Goal: Check status: Check status

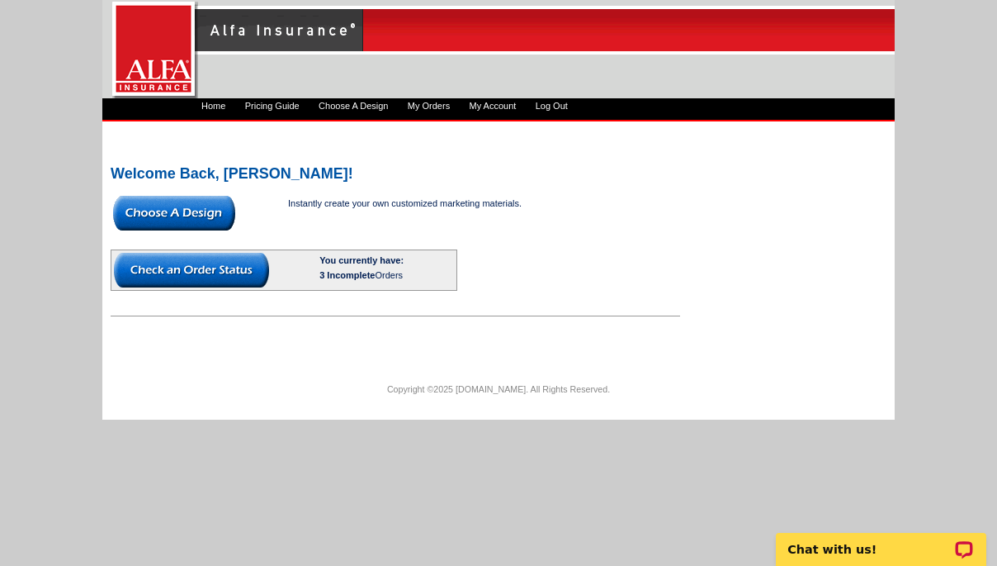
click at [367, 273] on span "3 Incomplete" at bounding box center [347, 275] width 55 height 10
click at [208, 268] on img at bounding box center [191, 270] width 155 height 35
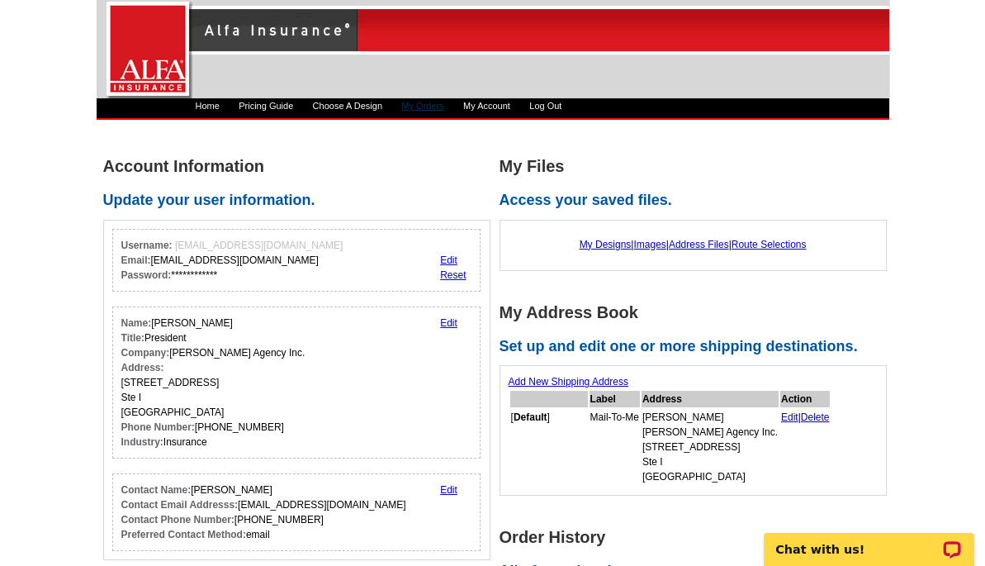
click at [442, 101] on link "My Orders" at bounding box center [422, 106] width 42 height 10
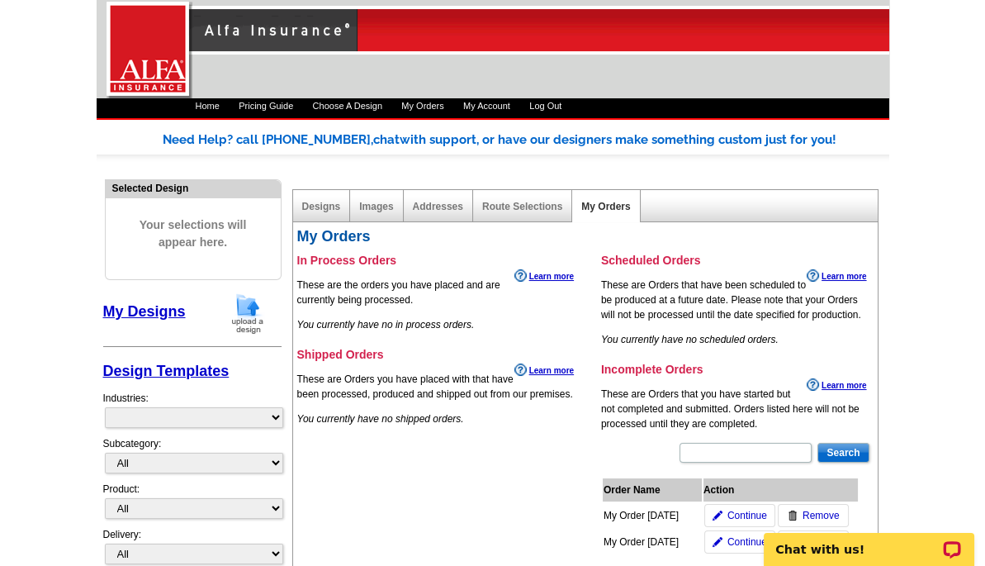
select select "1325"
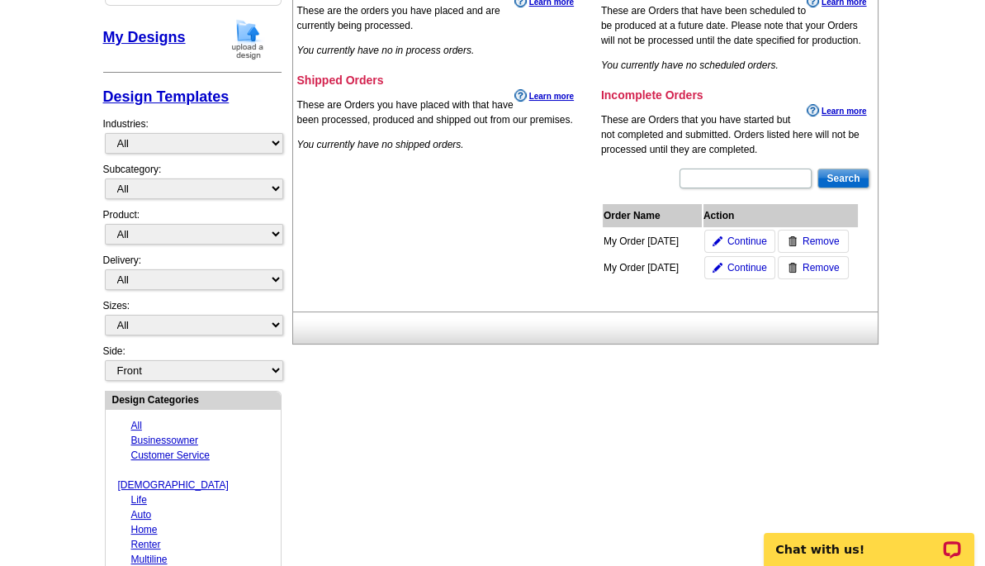
scroll to position [277, 0]
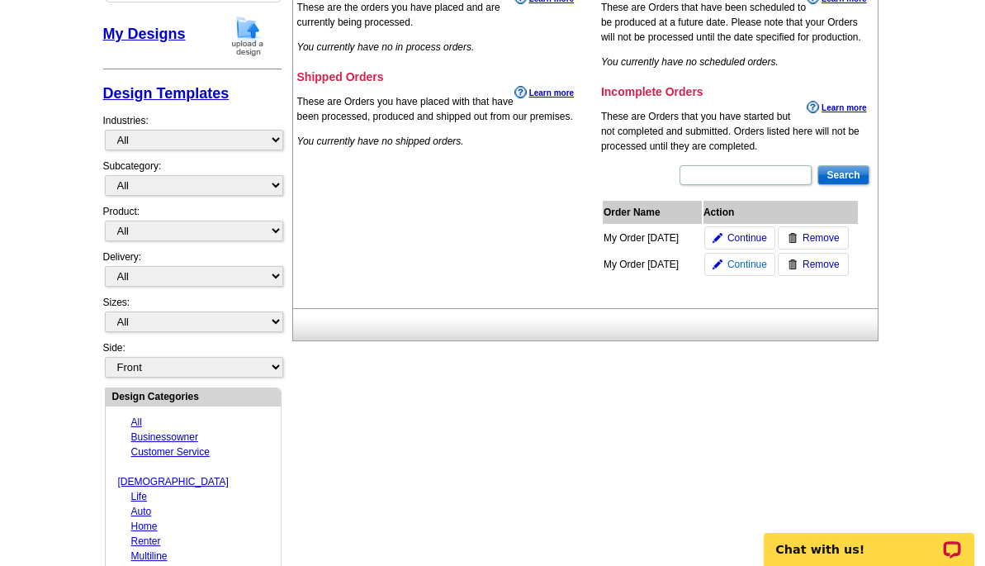
click at [737, 263] on span "Continue" at bounding box center [747, 264] width 40 height 15
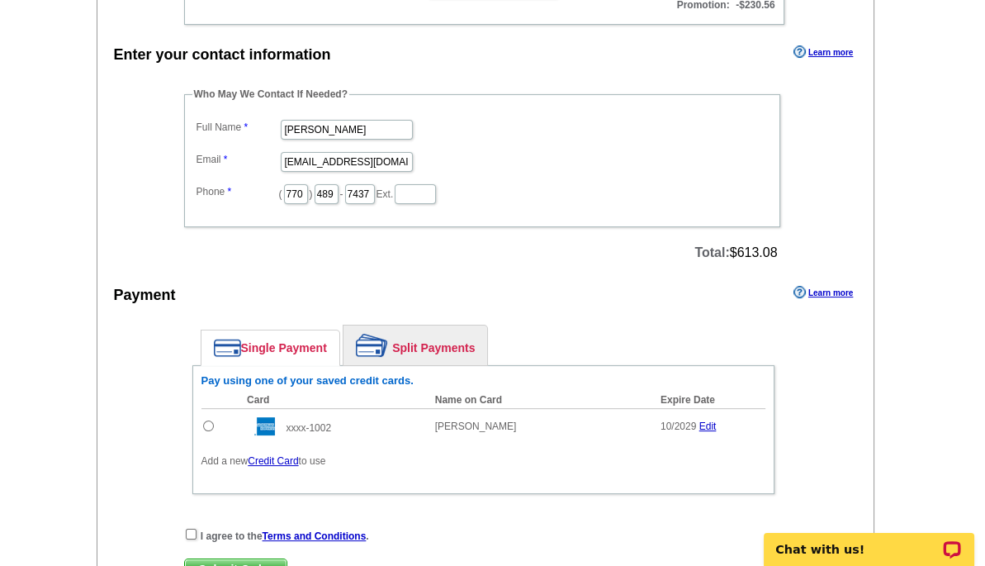
scroll to position [496, 0]
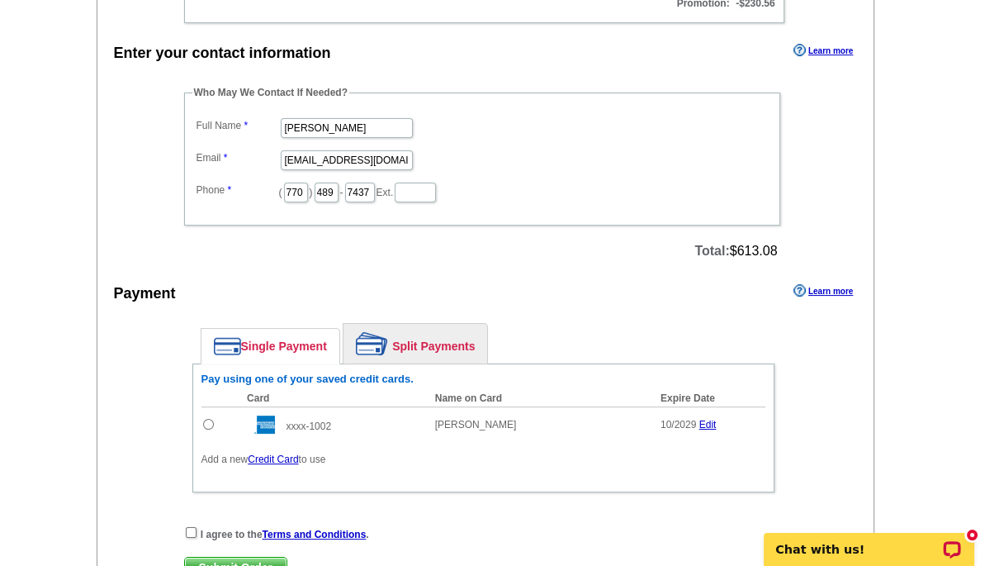
click at [359, 332] on img at bounding box center [372, 343] width 32 height 23
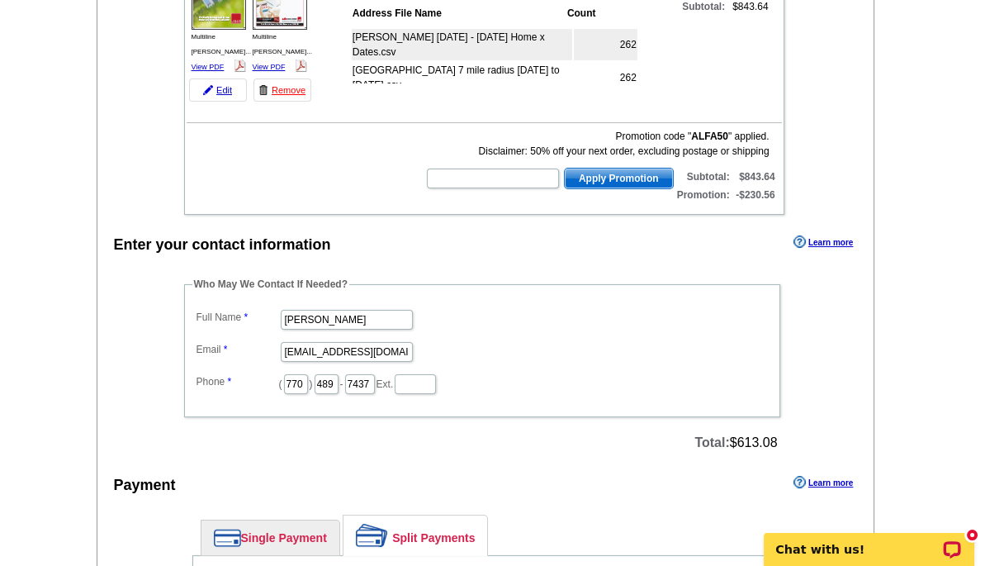
scroll to position [291, 0]
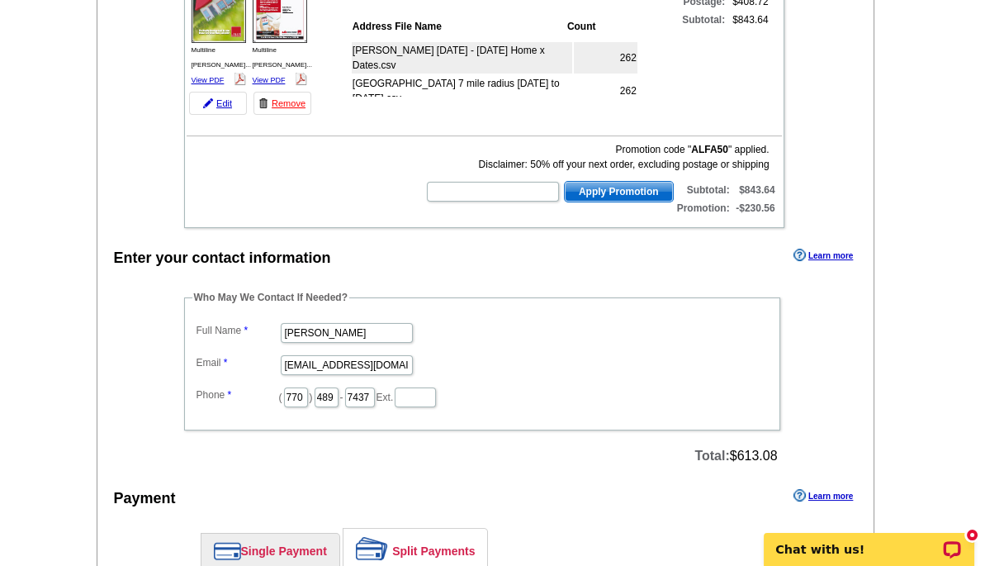
click at [268, 533] on link "Single Payment" at bounding box center [270, 550] width 138 height 35
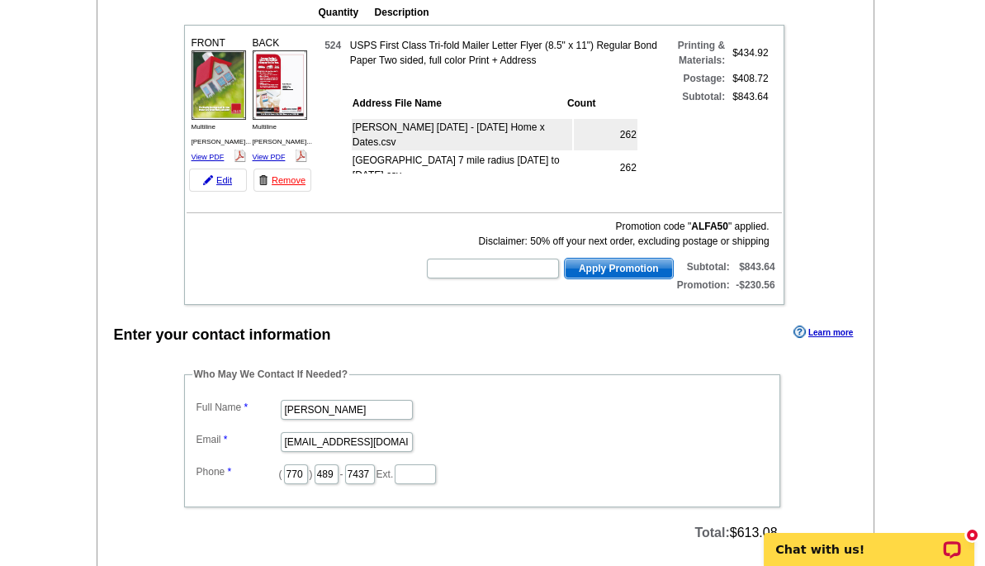
scroll to position [225, 0]
